Goal: Information Seeking & Learning: Learn about a topic

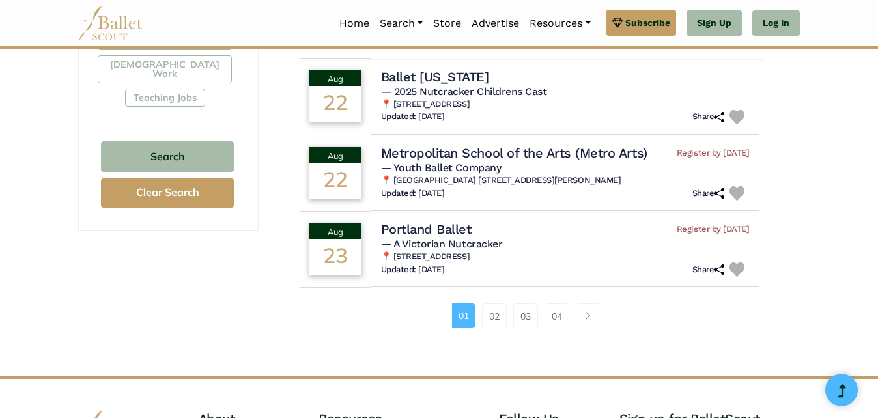
scroll to position [847, 0]
click at [490, 303] on link "02" at bounding box center [494, 316] width 25 height 26
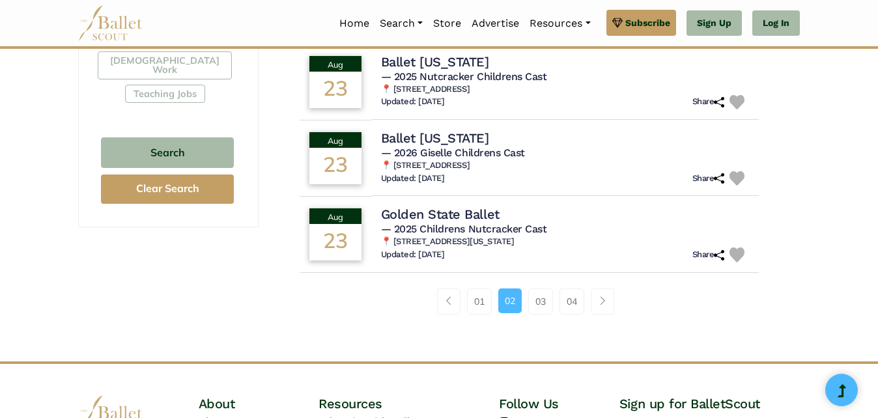
scroll to position [861, 0]
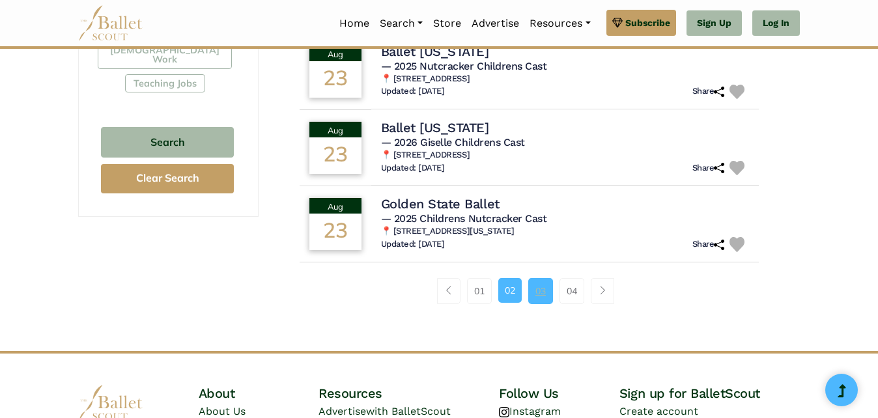
click at [546, 300] on link "03" at bounding box center [540, 291] width 25 height 26
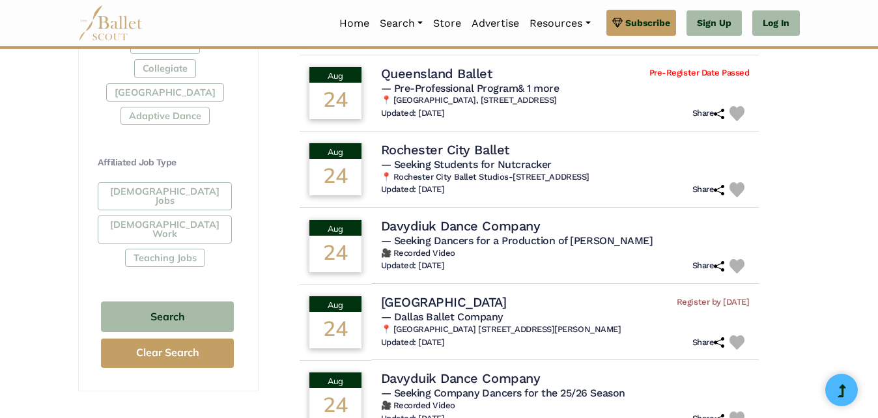
scroll to position [687, 0]
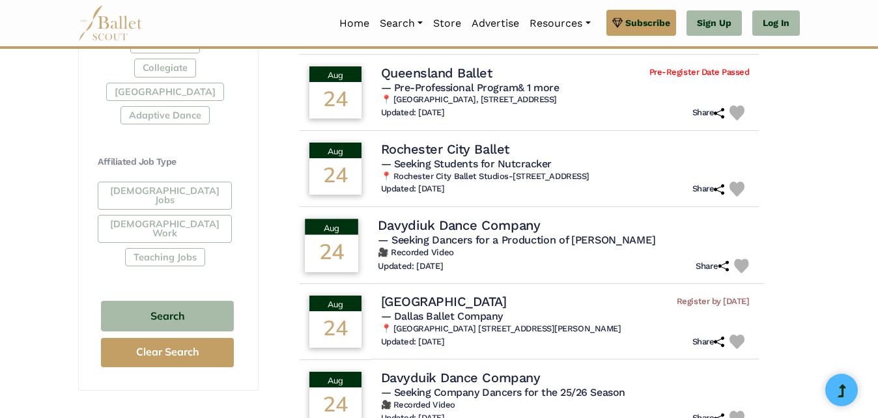
click at [458, 229] on h4 "Davydiuk Dance Company" at bounding box center [459, 225] width 162 height 18
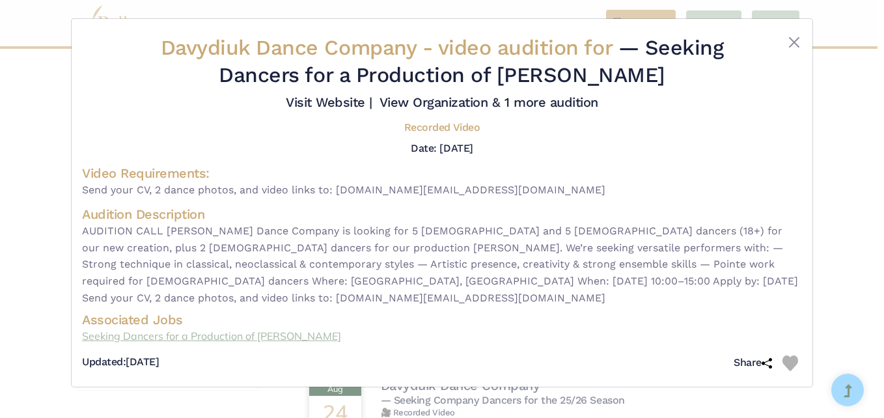
click at [241, 328] on link "Seeking Dancers for a Production of Van Gogh" at bounding box center [442, 336] width 720 height 17
click at [795, 42] on button "Close" at bounding box center [795, 43] width 16 height 16
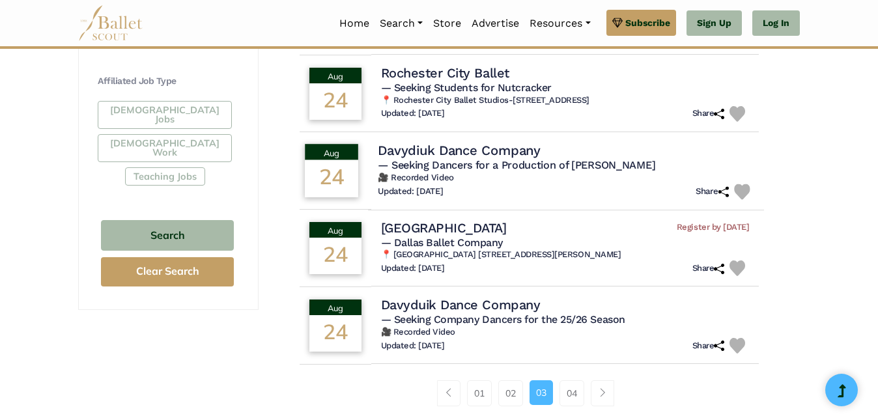
scroll to position [770, 0]
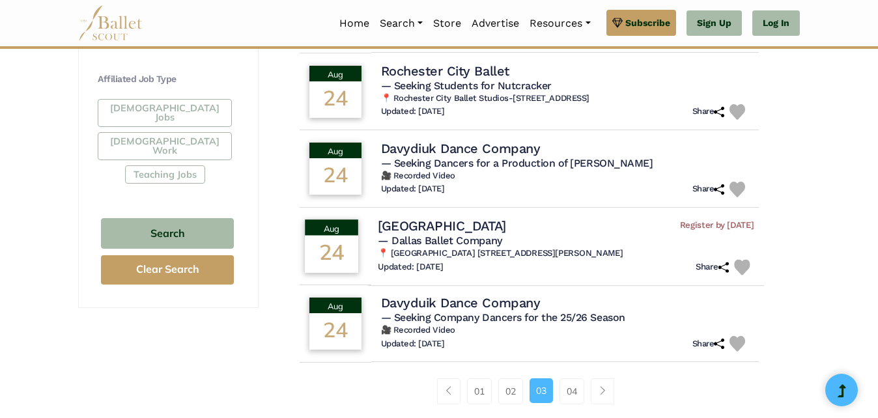
click at [486, 237] on span "— Dallas Ballet Company" at bounding box center [440, 240] width 124 height 12
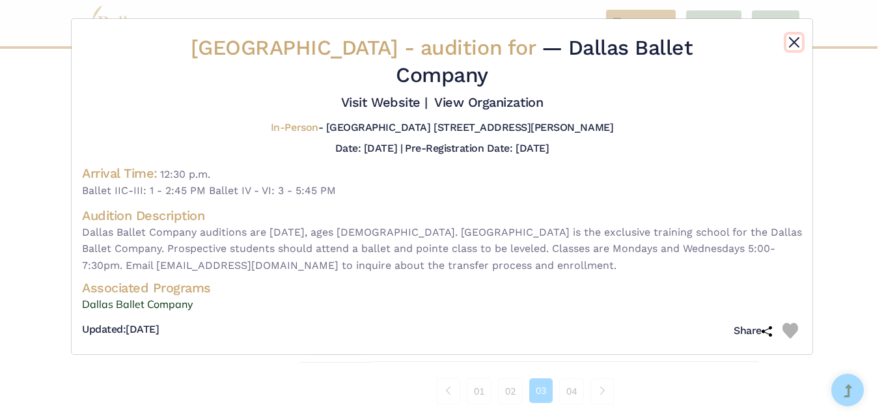
click at [791, 42] on button "Close" at bounding box center [795, 43] width 16 height 16
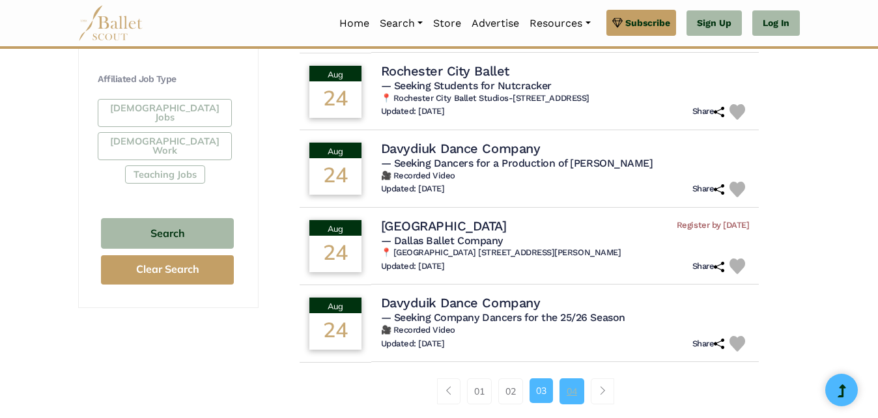
click at [574, 391] on link "04" at bounding box center [571, 391] width 25 height 26
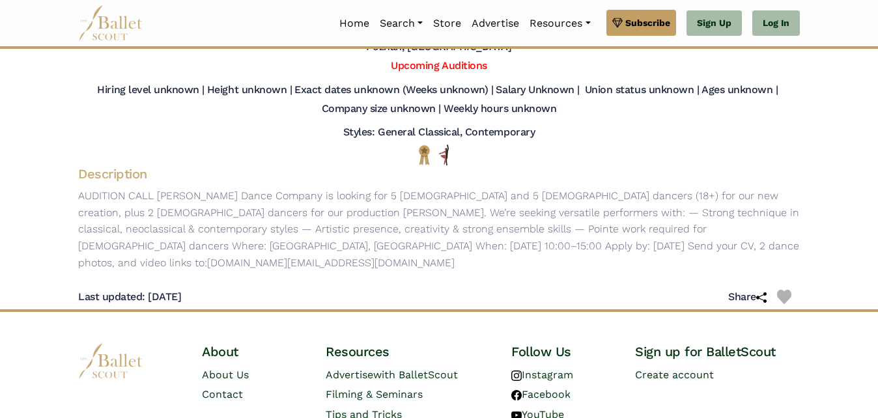
scroll to position [104, 0]
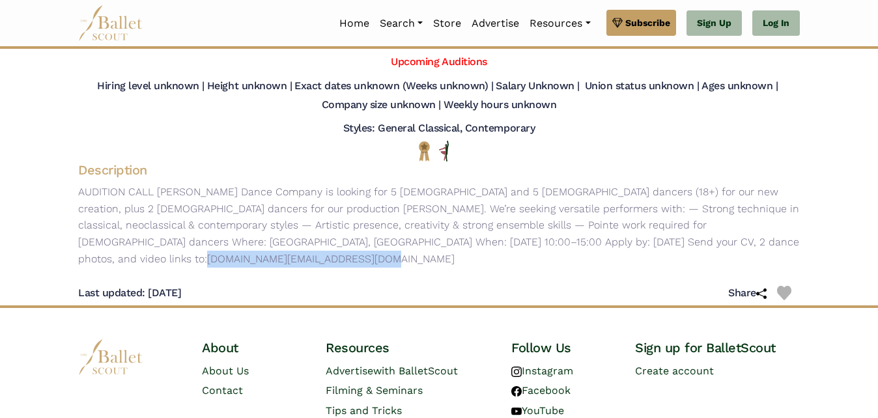
drag, startPoint x: 673, startPoint y: 244, endPoint x: 475, endPoint y: 246, distance: 198.6
click at [475, 246] on p "AUDITION CALL [PERSON_NAME] Dance Company is looking for 5 [DEMOGRAPHIC_DATA] a…" at bounding box center [439, 225] width 742 height 83
drag, startPoint x: 475, startPoint y: 246, endPoint x: 501, endPoint y: 247, distance: 26.1
copy p "[DOMAIN_NAME][EMAIL_ADDRESS][DOMAIN_NAME]"
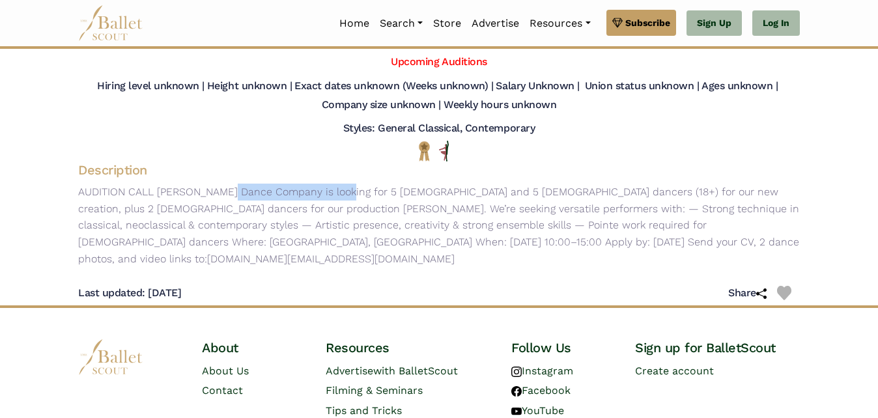
drag, startPoint x: 285, startPoint y: 191, endPoint x: 158, endPoint y: 188, distance: 127.1
click at [158, 188] on p "AUDITION CALL [PERSON_NAME] Dance Company is looking for 5 [DEMOGRAPHIC_DATA] a…" at bounding box center [439, 225] width 742 height 83
drag, startPoint x: 158, startPoint y: 188, endPoint x: 182, endPoint y: 190, distance: 24.2
click at [182, 190] on p "AUDITION CALL [PERSON_NAME] Dance Company is looking for 5 [DEMOGRAPHIC_DATA] a…" at bounding box center [439, 225] width 742 height 83
drag, startPoint x: 157, startPoint y: 191, endPoint x: 284, endPoint y: 198, distance: 127.2
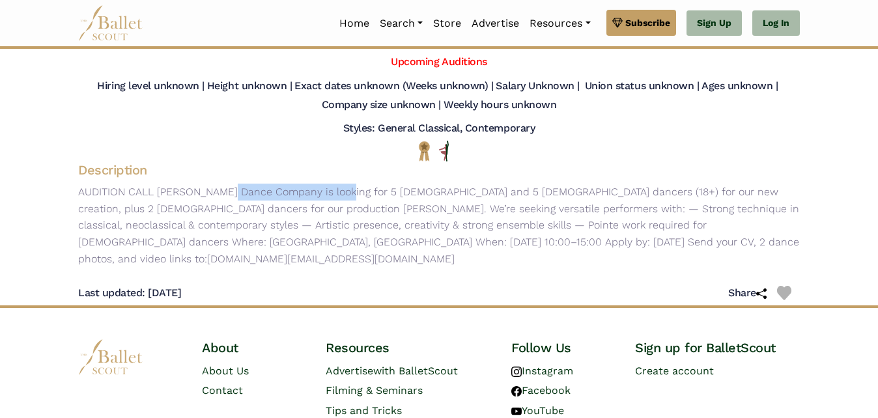
click at [284, 198] on p "AUDITION CALL [PERSON_NAME] Dance Company is looking for 5 [DEMOGRAPHIC_DATA] a…" at bounding box center [439, 225] width 742 height 83
drag, startPoint x: 284, startPoint y: 198, endPoint x: 260, endPoint y: 192, distance: 24.8
copy p "Davydiuk Dance Company"
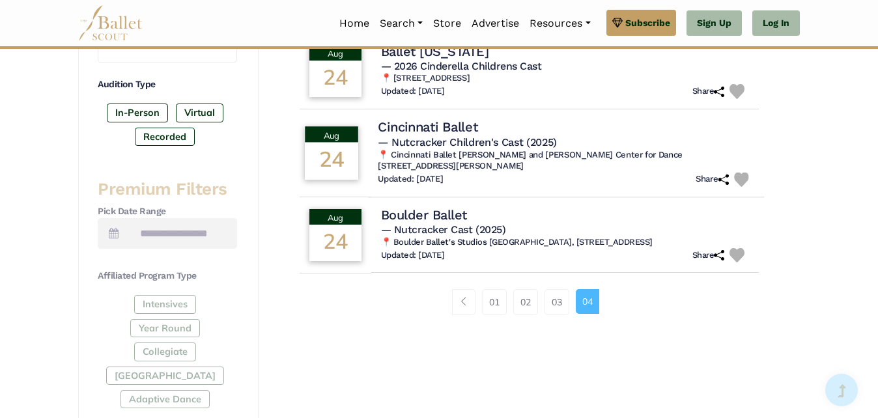
scroll to position [423, 0]
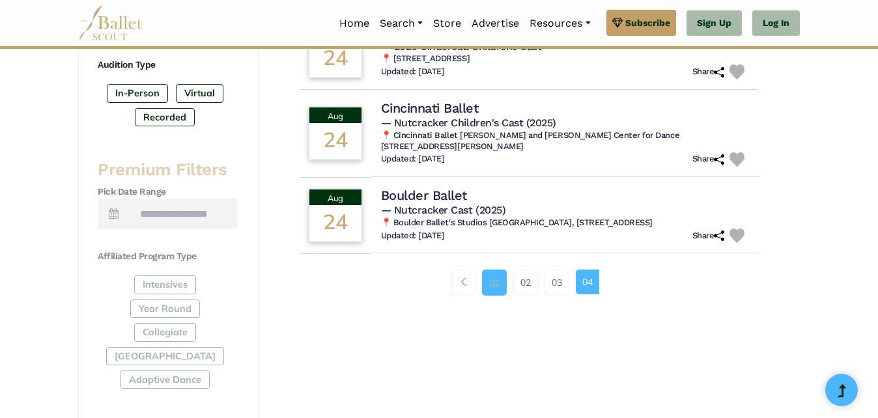
click at [492, 285] on link "01" at bounding box center [494, 283] width 25 height 26
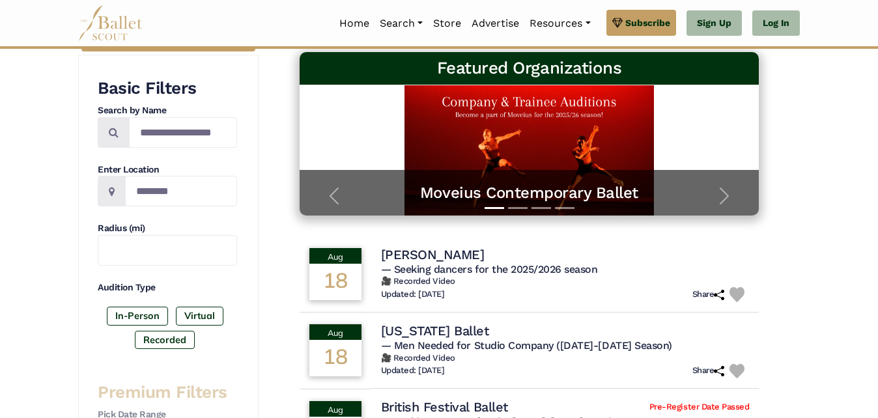
scroll to position [201, 0]
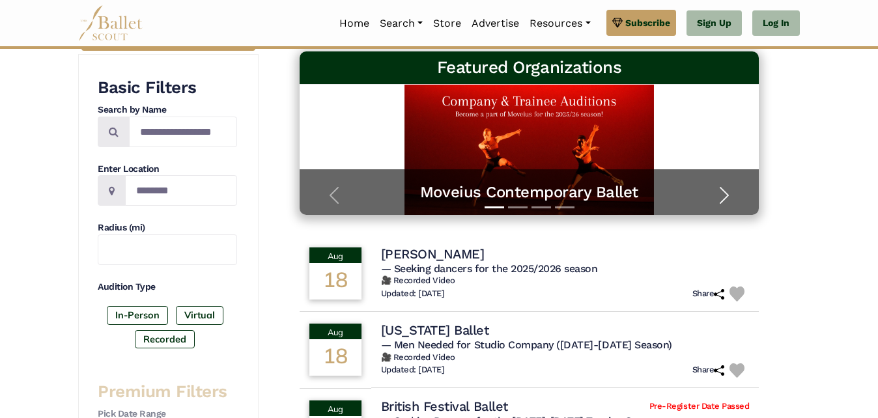
click at [726, 191] on span "button" at bounding box center [724, 195] width 21 height 21
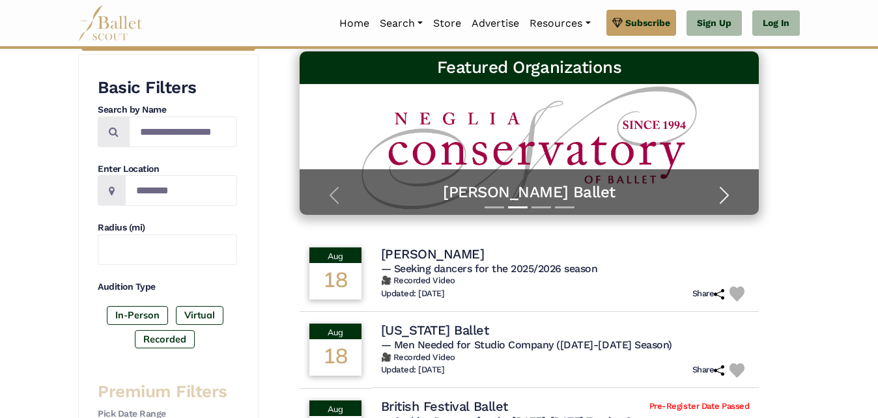
click at [726, 191] on span "button" at bounding box center [724, 195] width 21 height 21
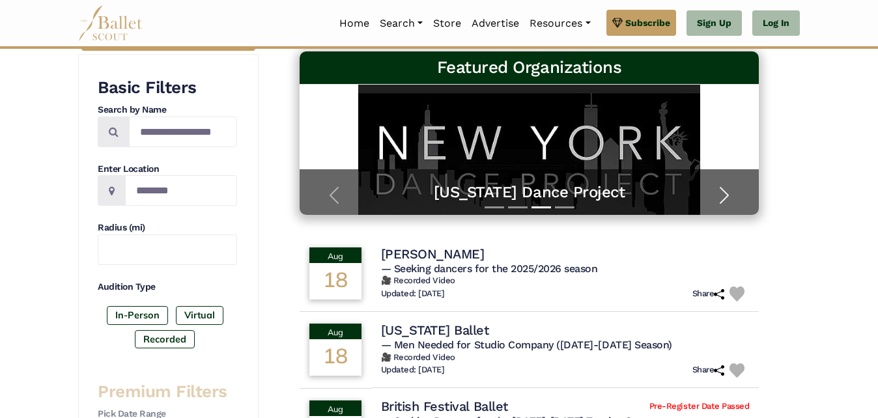
click at [726, 191] on span "button" at bounding box center [724, 195] width 21 height 21
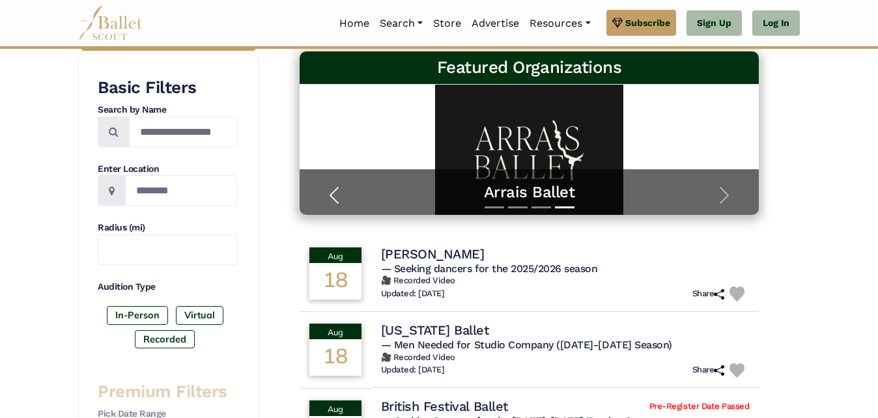
click at [334, 195] on span "button" at bounding box center [334, 195] width 21 height 21
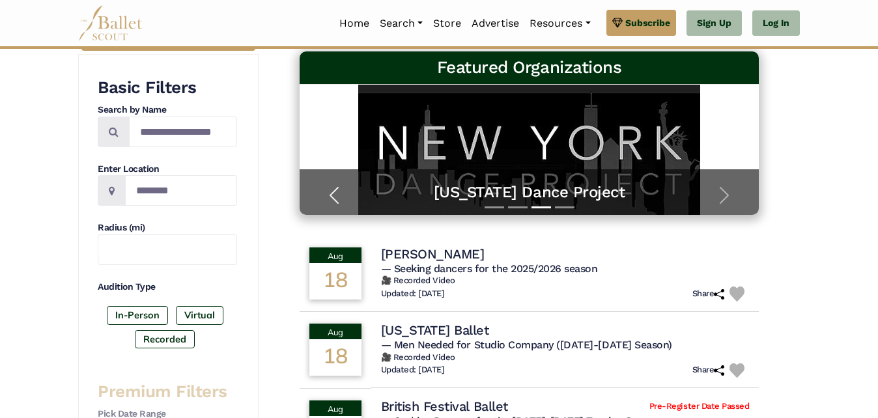
click at [334, 195] on span "button" at bounding box center [334, 195] width 21 height 21
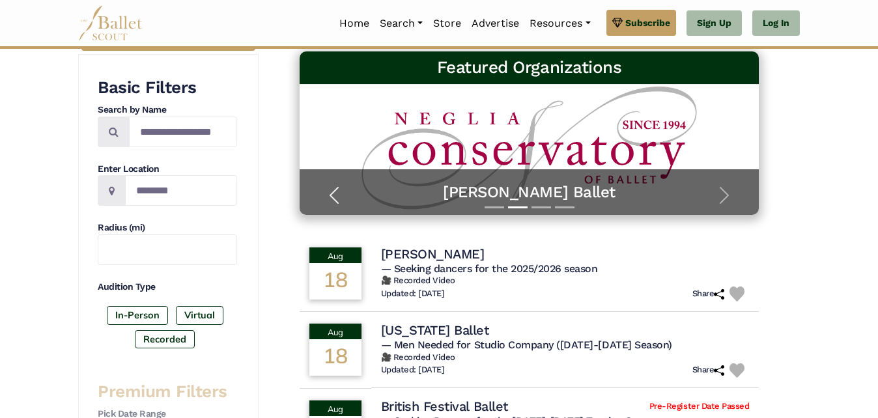
click at [334, 195] on span "button" at bounding box center [334, 195] width 21 height 21
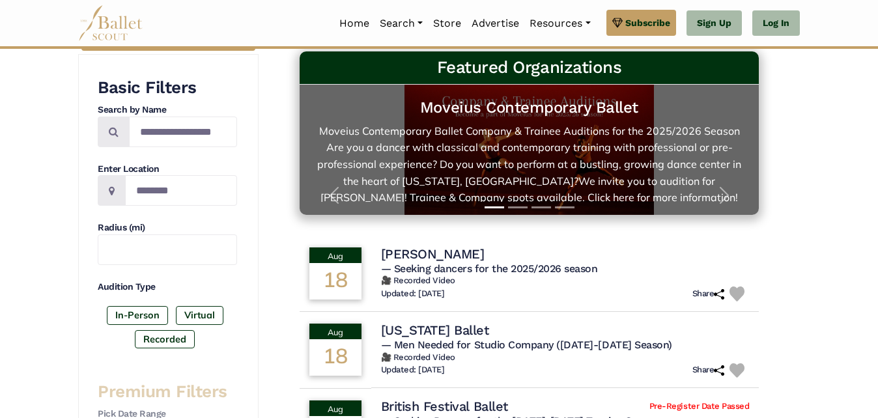
click at [529, 160] on link "Moveius Contemporary Ballet Moveius Contemporary Ballet Company & Trainee Audit…" at bounding box center [530, 150] width 434 height 104
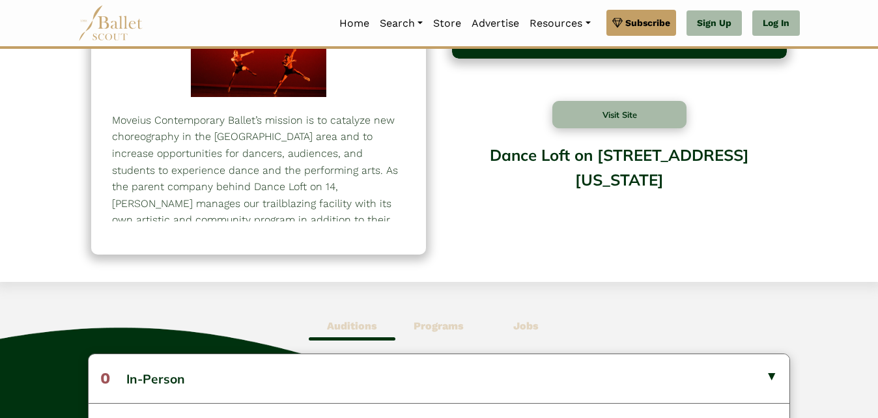
scroll to position [22, 0]
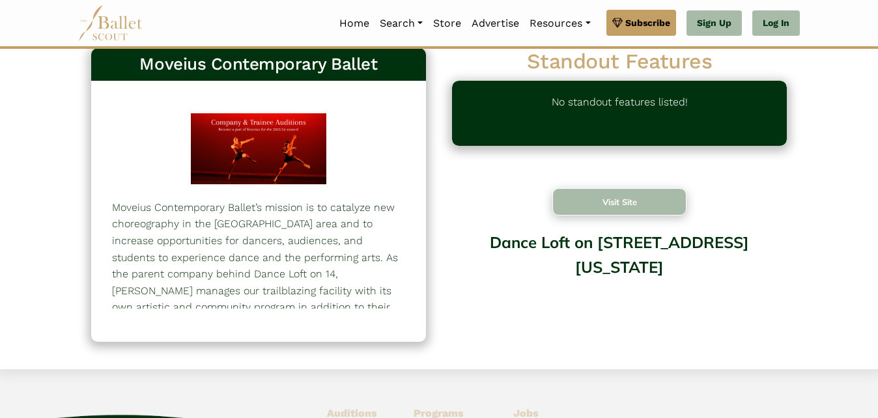
click at [625, 205] on button "Visit Site" at bounding box center [619, 201] width 134 height 27
